Goal: Participate in discussion

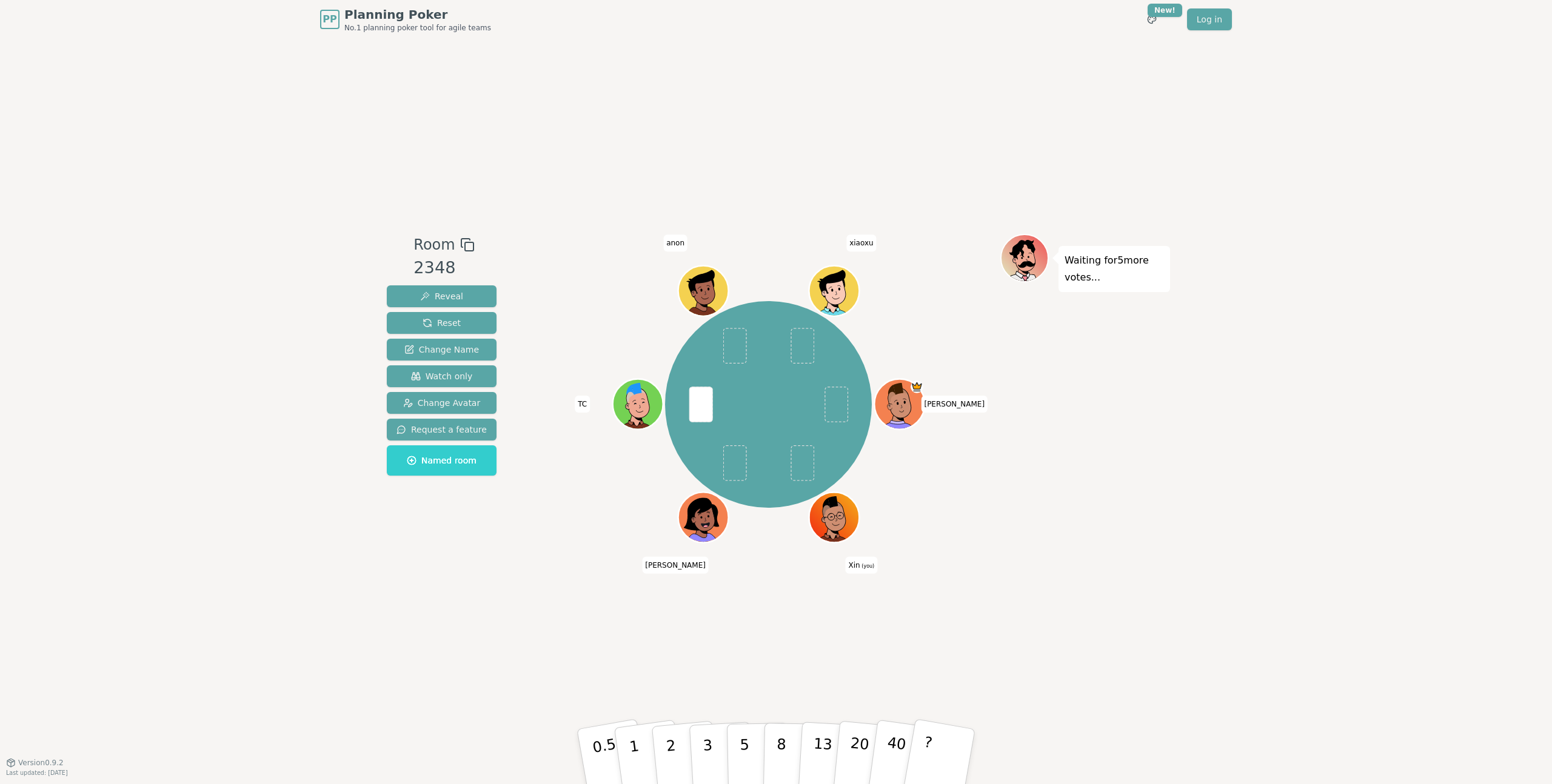
click at [568, 558] on div "[PERSON_NAME] (you) [PERSON_NAME] anon xiaoxu" at bounding box center [768, 400] width 464 height 333
click at [374, 627] on div "PP Planning Poker No.1 planning poker tool for agile teams Toggle theme New! Lo…" at bounding box center [776, 392] width 1552 height 784
click at [682, 744] on button "2" at bounding box center [685, 757] width 70 height 96
click at [716, 745] on button "3" at bounding box center [721, 756] width 66 height 94
click at [702, 754] on button "3" at bounding box center [721, 756] width 66 height 94
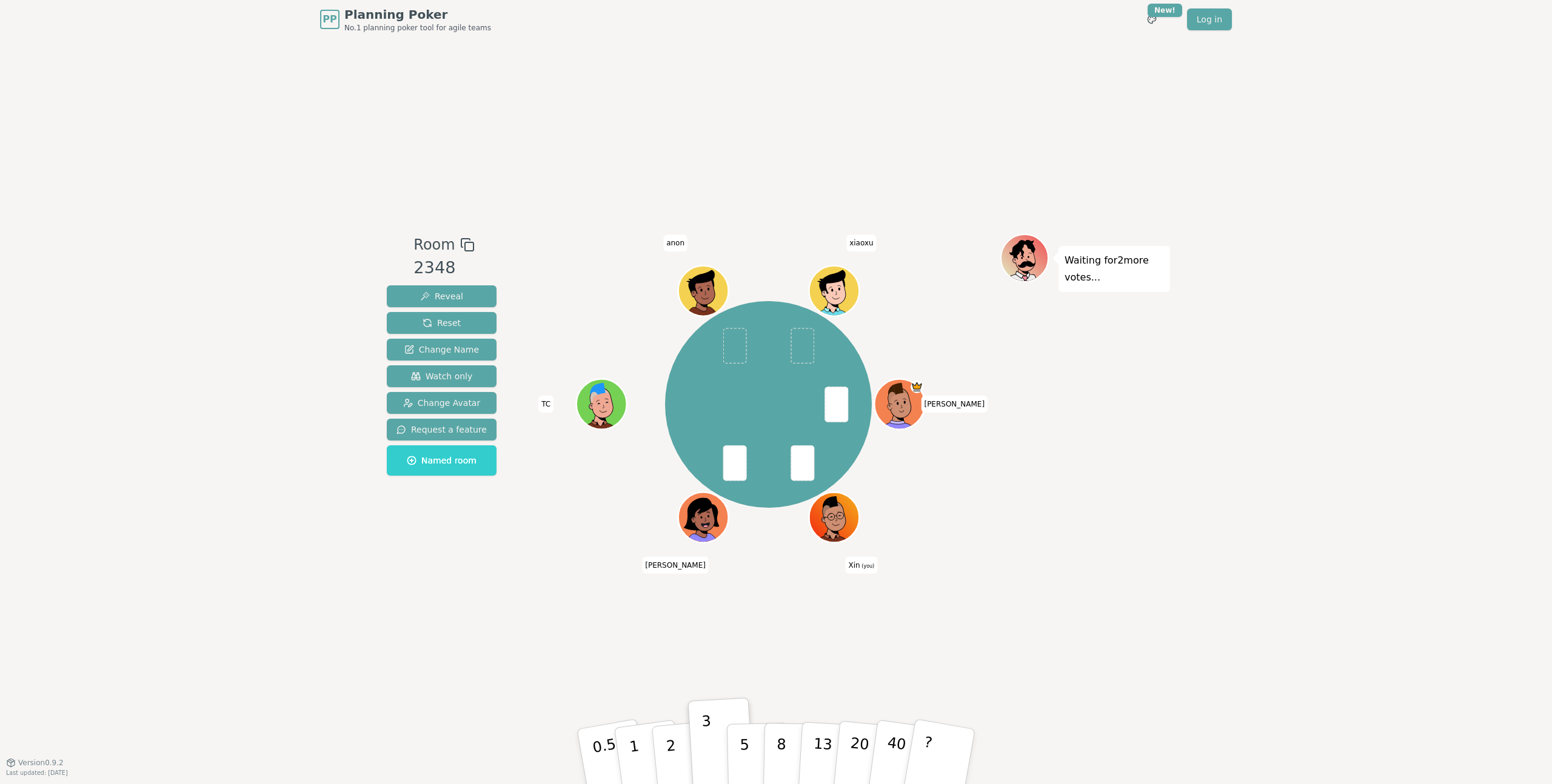
click at [737, 670] on div "Room 2348 Reveal Reset Change Name Watch only Change Avatar Request a feature N…" at bounding box center [776, 400] width 788 height 723
click at [666, 743] on p "2" at bounding box center [673, 758] width 16 height 66
click at [609, 638] on div "Room 2348 Reveal Reset Change Name Watch only Change Avatar Request a feature N…" at bounding box center [776, 400] width 788 height 723
click at [679, 749] on button "2" at bounding box center [685, 757] width 70 height 96
click at [665, 716] on div "Room 2348 Reveal Reset Change Name Watch only Change Avatar Request a feature N…" at bounding box center [776, 400] width 788 height 723
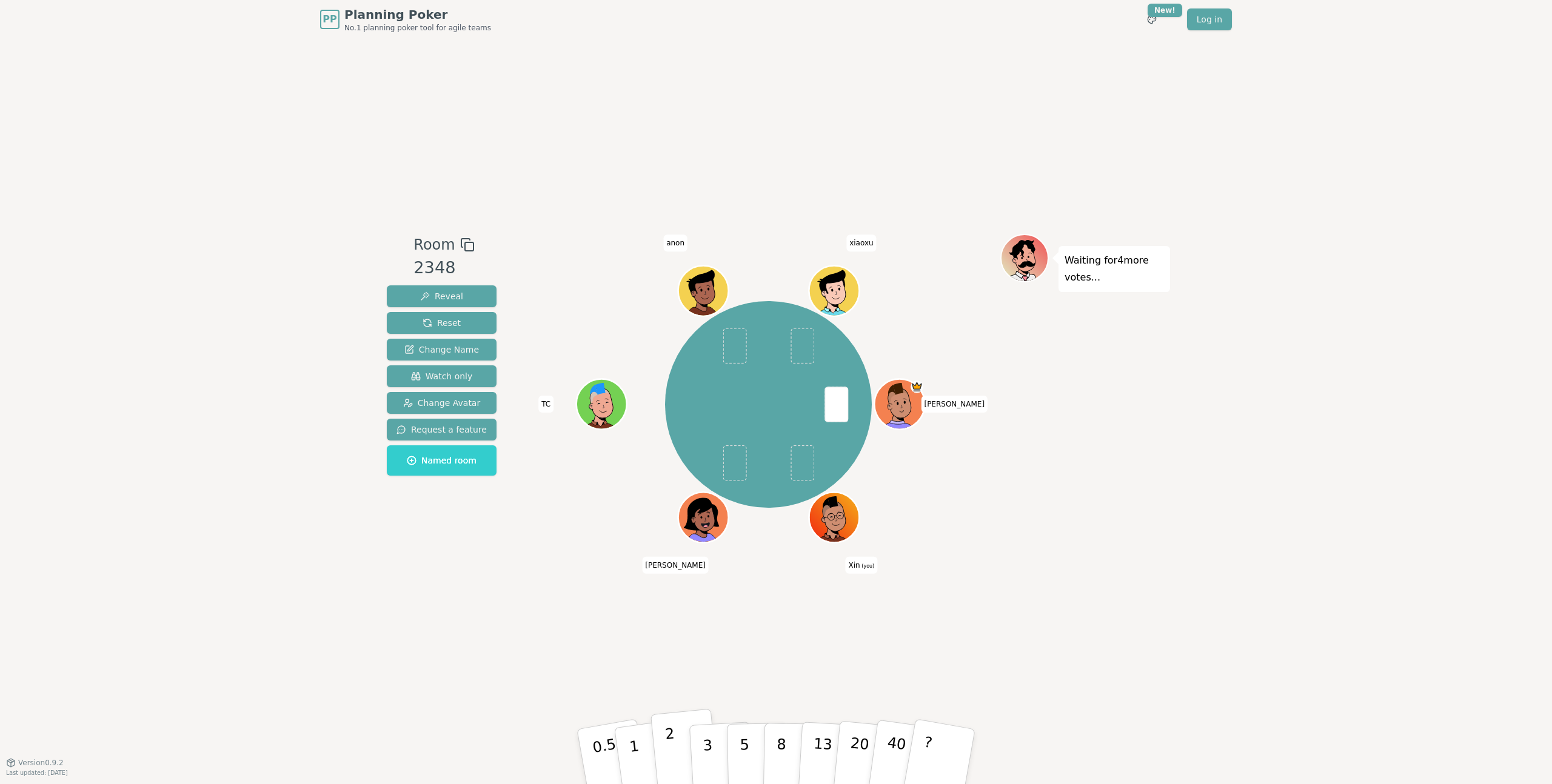
click at [672, 734] on p "2" at bounding box center [673, 758] width 16 height 66
click at [645, 744] on button "1" at bounding box center [649, 757] width 72 height 99
click at [682, 662] on div "Room 2348 Reveal Reset Change Name Watch only Change Avatar Request a feature N…" at bounding box center [776, 400] width 788 height 723
click at [641, 618] on div "Room 2348 Reveal Reset Change Name Watch only Change Avatar Request a feature N…" at bounding box center [776, 400] width 788 height 723
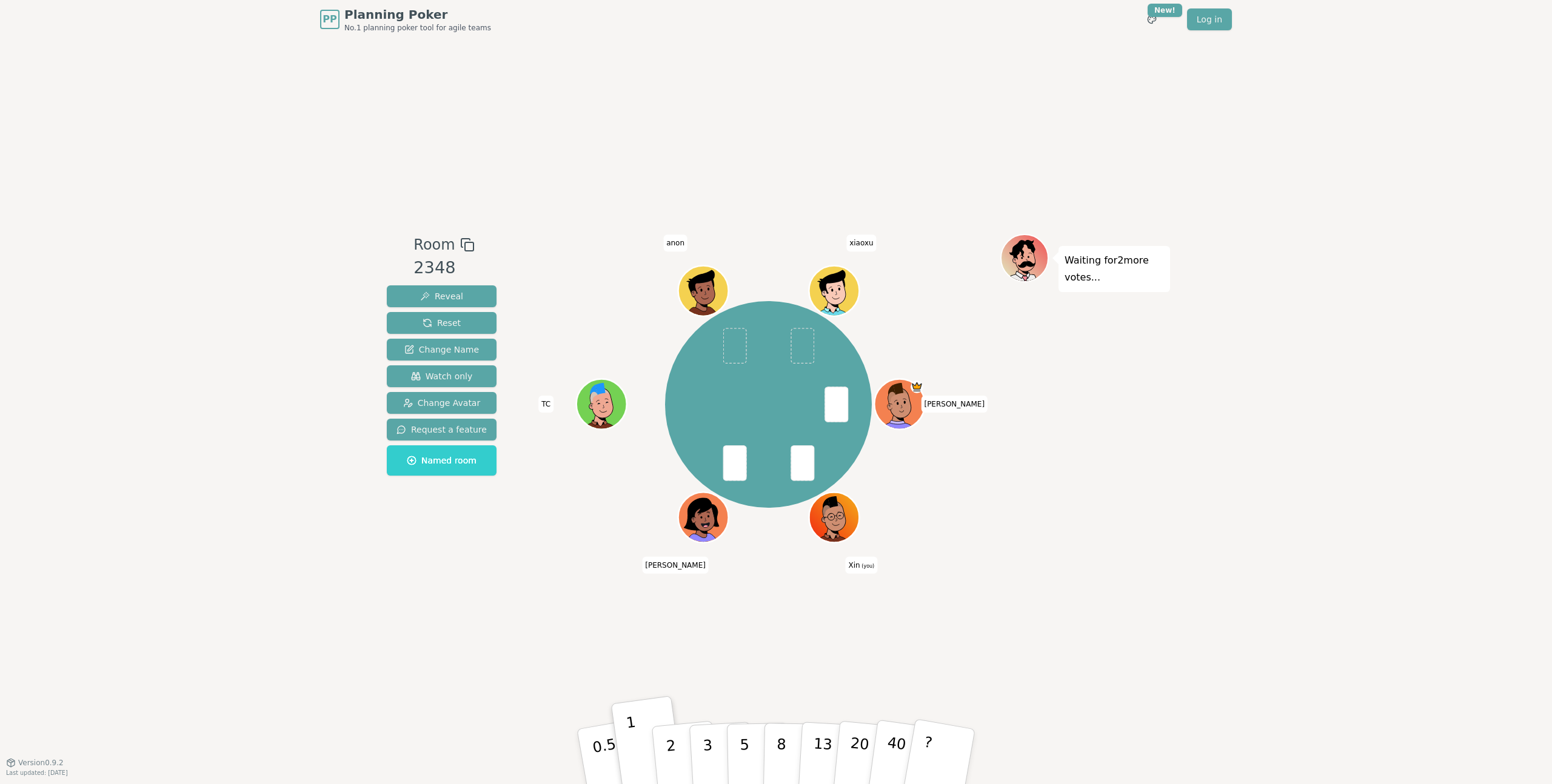
click at [776, 656] on div "Room 2348 Reveal Reset Change Name Watch only Change Avatar Request a feature N…" at bounding box center [776, 400] width 788 height 723
